Goal: Use online tool/utility: Utilize a website feature to perform a specific function

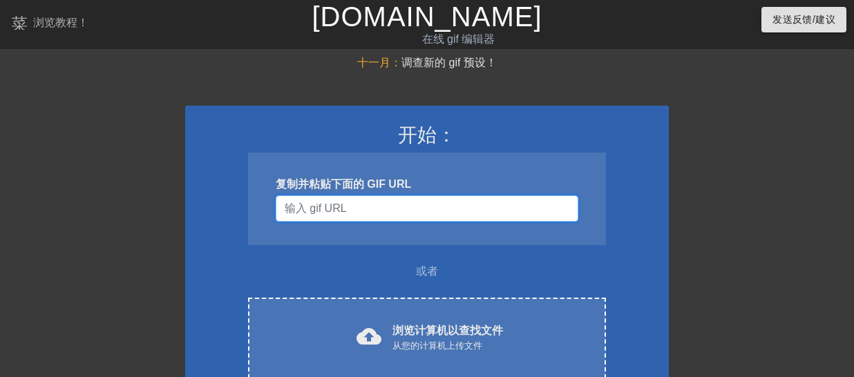
click at [409, 211] on input "用户名" at bounding box center [427, 208] width 302 height 26
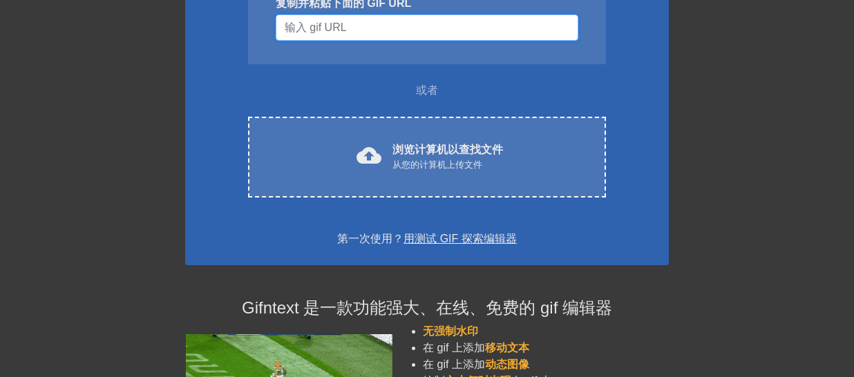
scroll to position [207, 0]
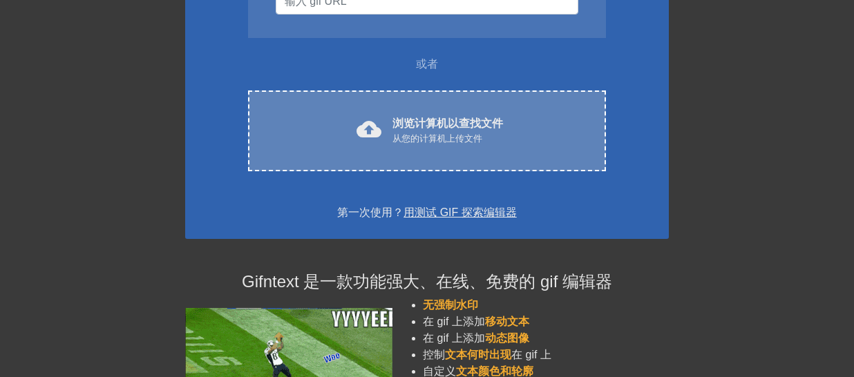
click at [446, 135] on font "从您的计算机上传文件" at bounding box center [437, 138] width 90 height 10
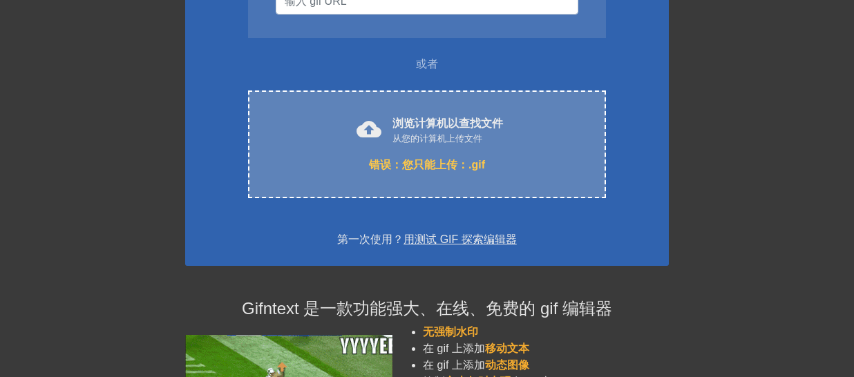
click at [439, 160] on font "您只能上传：.gif" at bounding box center [443, 165] width 83 height 12
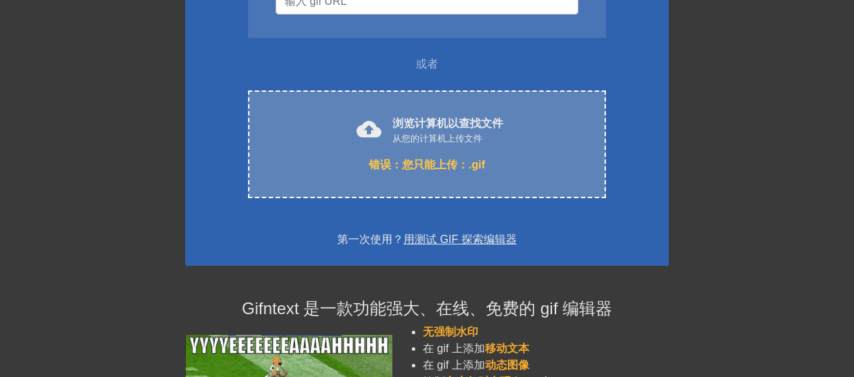
click at [418, 135] on font "从您的计算机上传文件" at bounding box center [437, 138] width 90 height 10
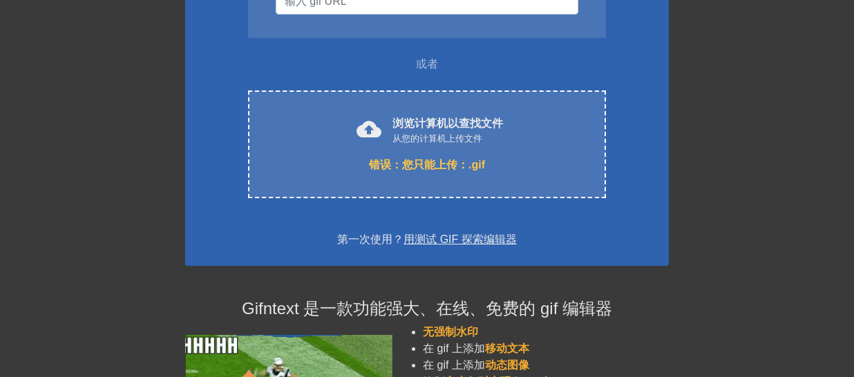
click at [422, 241] on font "用测试 GIF 探索编辑器" at bounding box center [459, 239] width 113 height 12
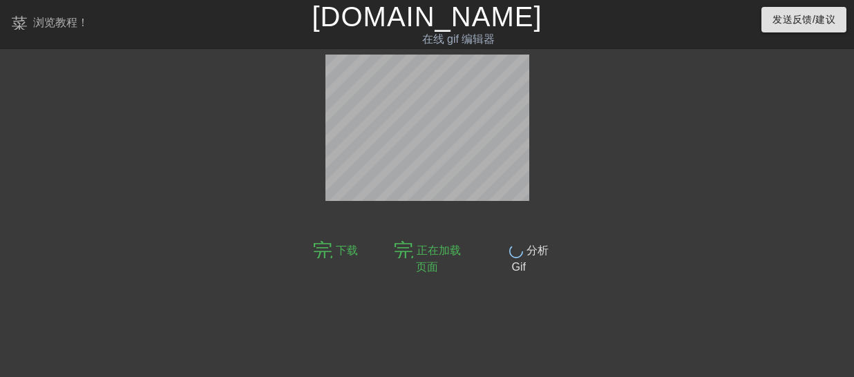
scroll to position [34, 0]
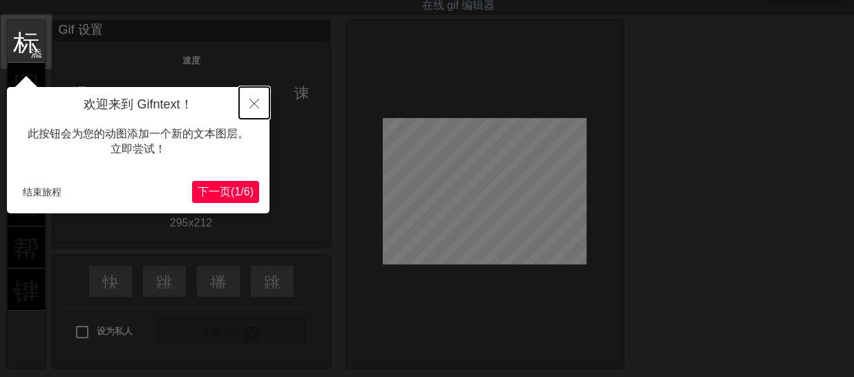
click at [250, 106] on icon "关闭" at bounding box center [254, 104] width 10 height 10
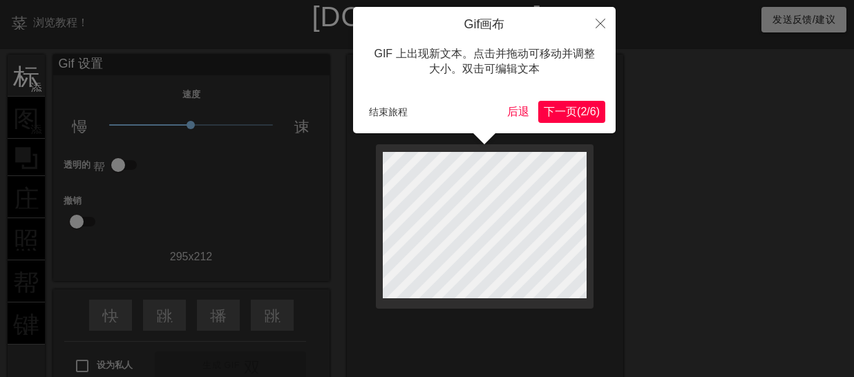
click at [586, 108] on font "/" at bounding box center [587, 112] width 3 height 12
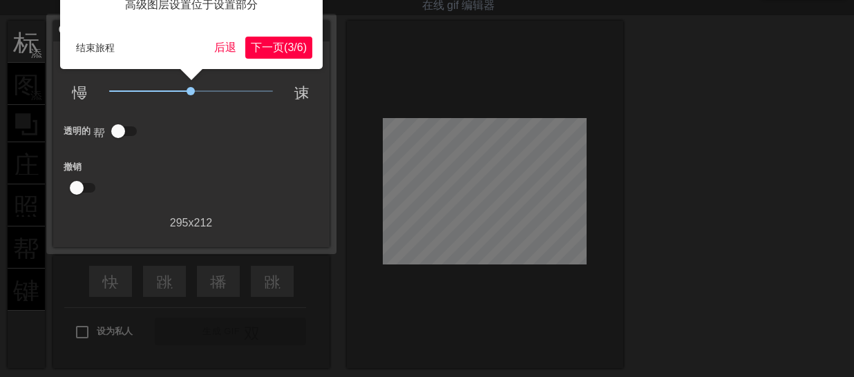
click at [281, 56] on button "下一页 ( 3 / 6 )" at bounding box center [278, 48] width 67 height 22
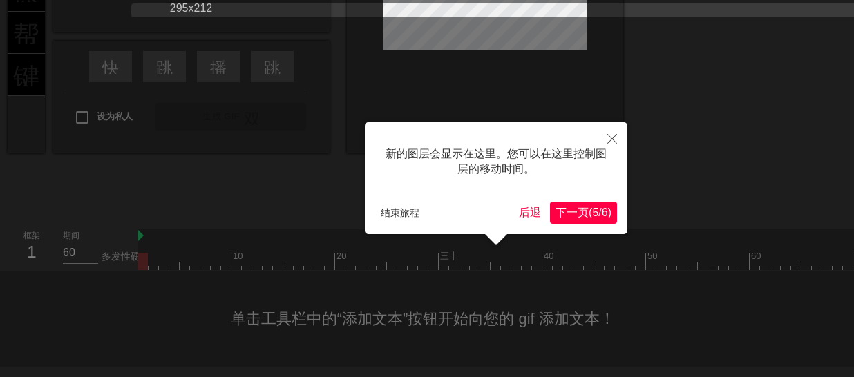
click at [592, 215] on font "5" at bounding box center [595, 212] width 6 height 12
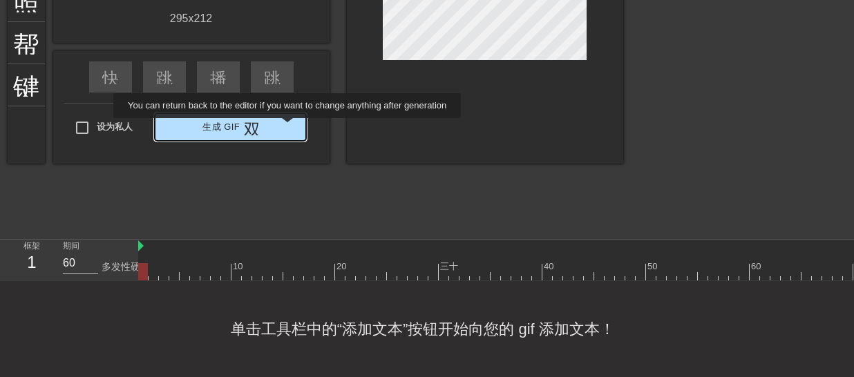
click at [289, 128] on button "生成 Gif 双箭头" at bounding box center [230, 127] width 151 height 28
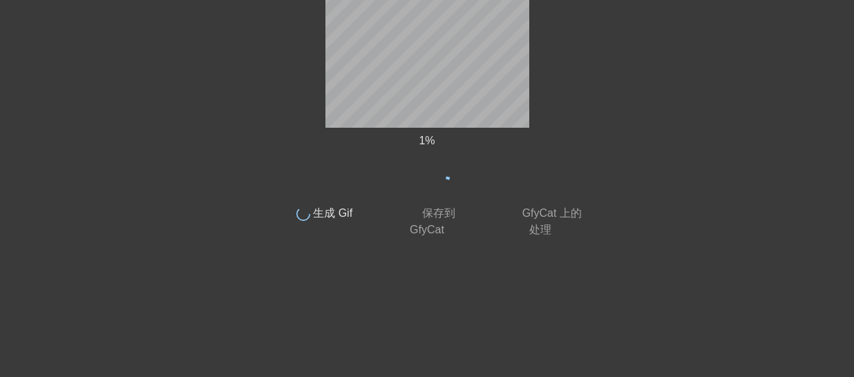
scroll to position [0, 0]
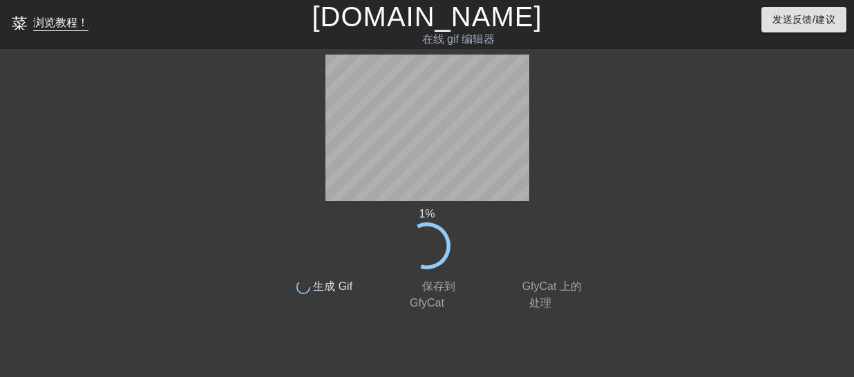
click at [68, 24] on font "浏览教程！" at bounding box center [60, 23] width 55 height 12
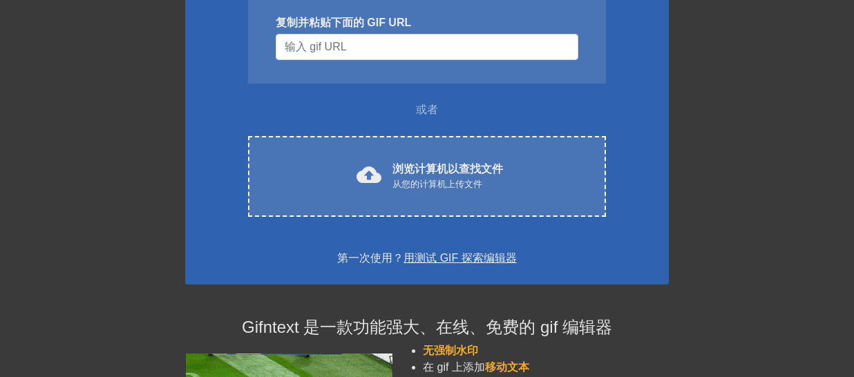
scroll to position [136, 0]
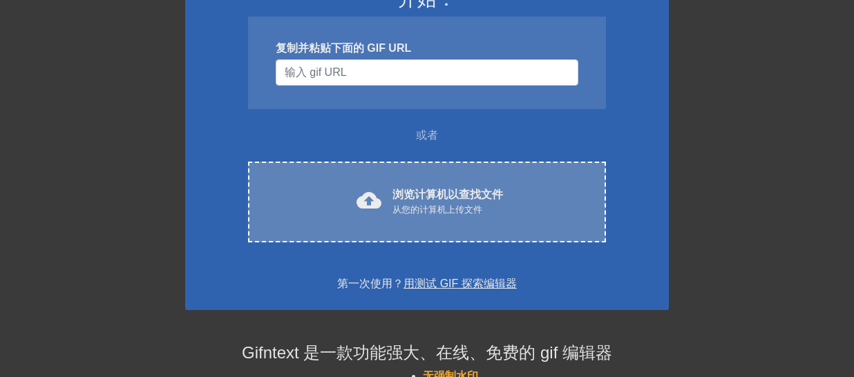
click at [452, 209] on font "从您的计算机上传文件" at bounding box center [437, 209] width 90 height 10
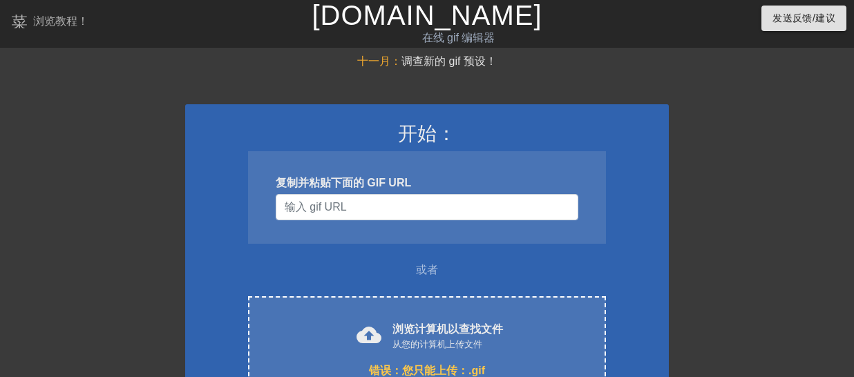
scroll to position [0, 0]
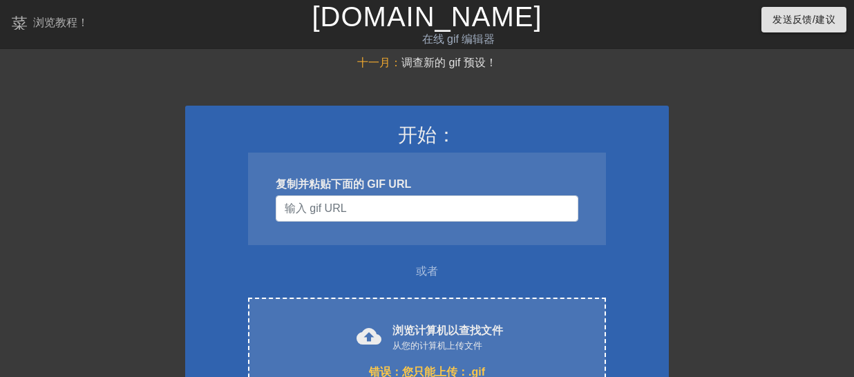
click at [736, 196] on div at bounding box center [788, 262] width 207 height 414
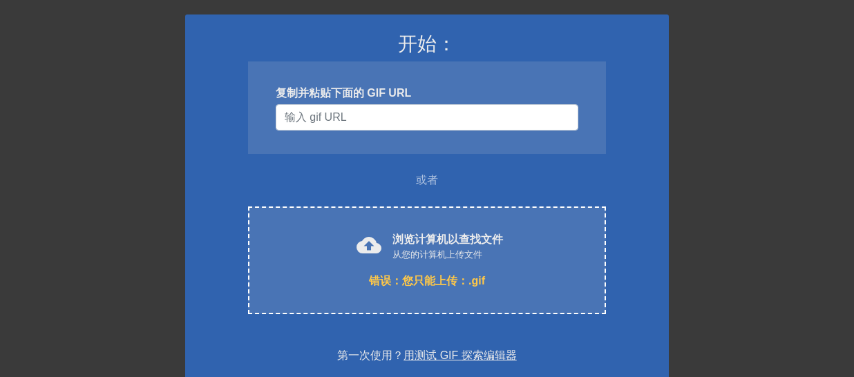
scroll to position [25, 0]
